Goal: Check status: Check status

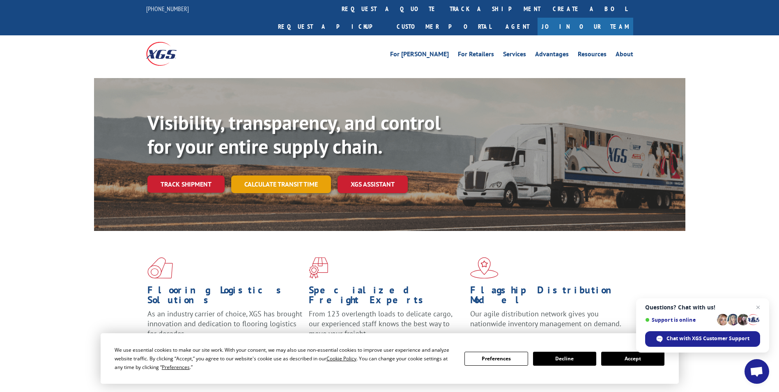
click at [280, 175] on link "Calculate transit time" at bounding box center [281, 184] width 100 height 18
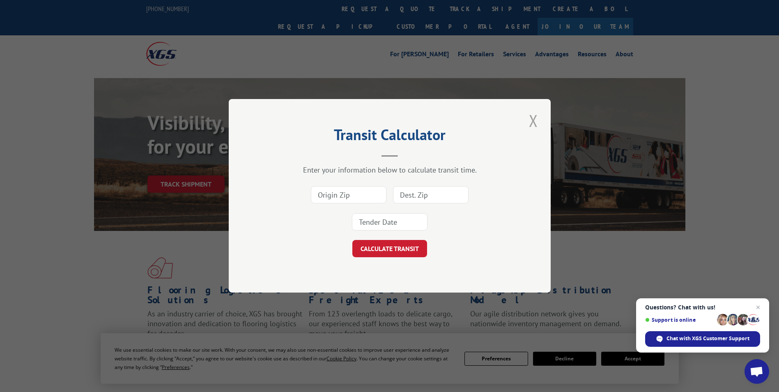
click at [535, 116] on button "Close modal" at bounding box center [533, 120] width 14 height 23
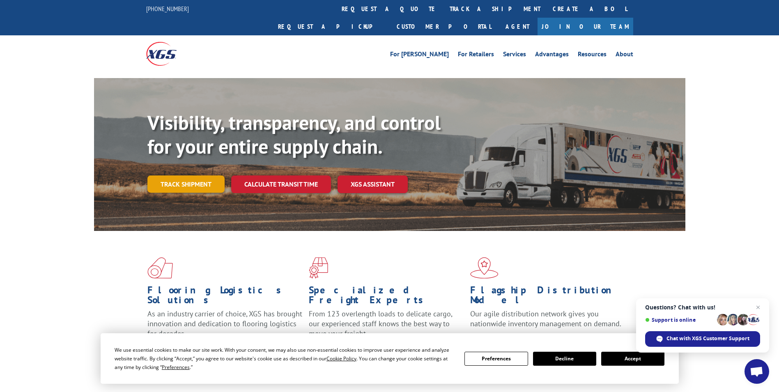
click at [185, 175] on link "Track shipment" at bounding box center [185, 183] width 77 height 17
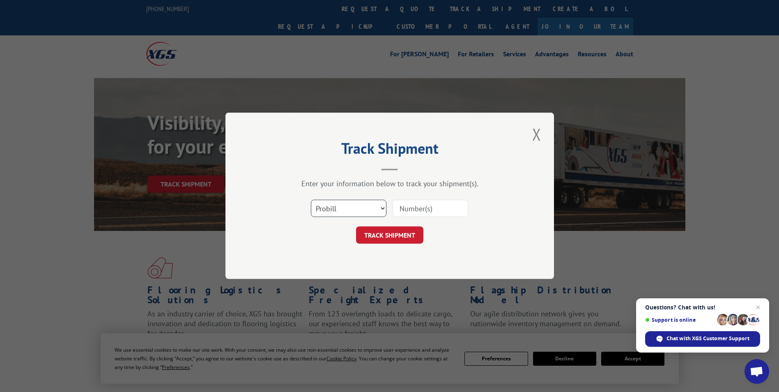
click at [383, 208] on select "Select category... Probill BOL PO" at bounding box center [349, 208] width 76 height 17
select select "bol"
click at [311, 200] on select "Select category... Probill BOL PO" at bounding box center [349, 208] width 76 height 17
click at [403, 209] on input at bounding box center [430, 208] width 76 height 17
paste input "5951169"
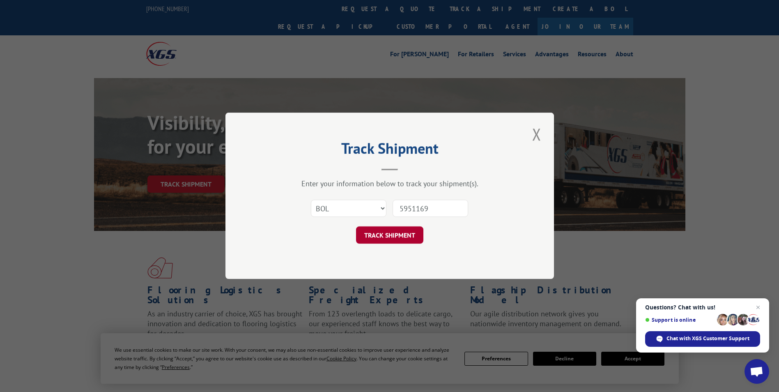
type input "5951169"
click at [387, 236] on button "TRACK SHIPMENT" at bounding box center [389, 235] width 67 height 17
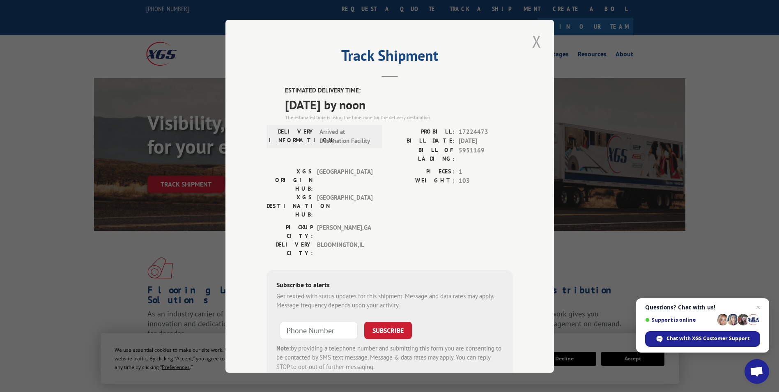
click at [535, 39] on button "Close modal" at bounding box center [536, 41] width 14 height 23
